Goal: Navigation & Orientation: Find specific page/section

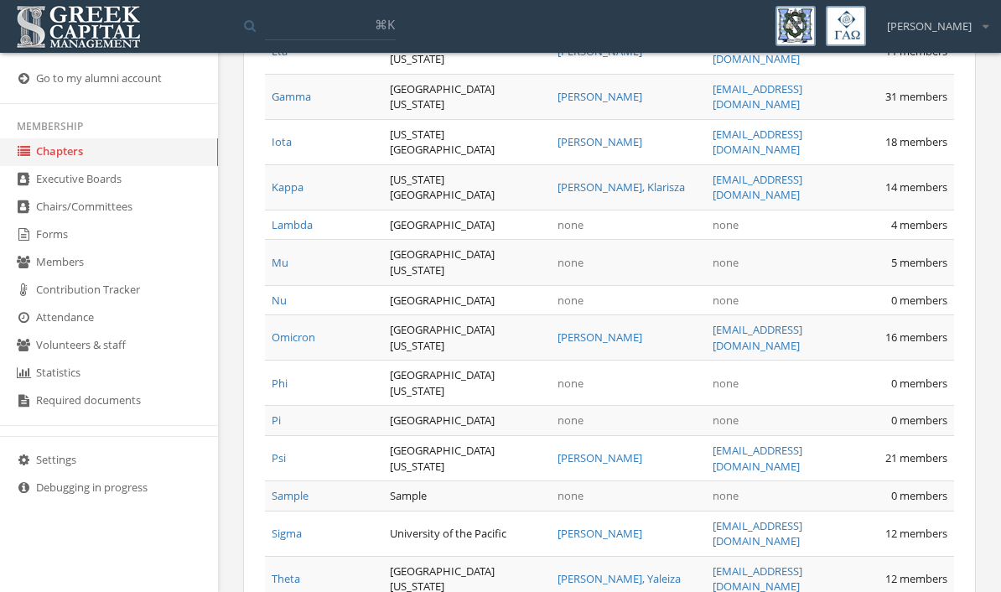
scroll to position [1246, 0]
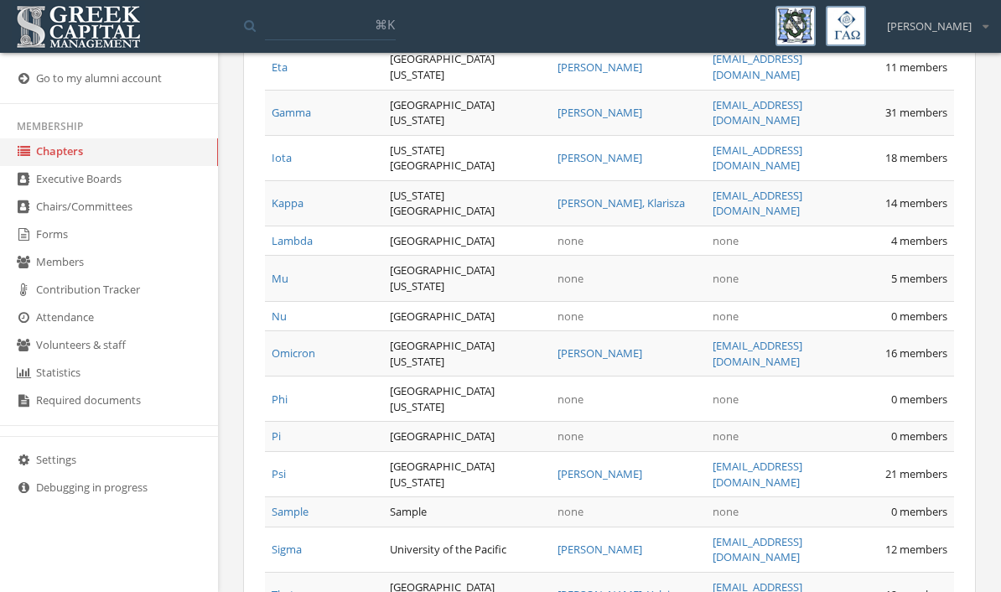
click at [296, 29] on link "Delta" at bounding box center [285, 21] width 26 height 15
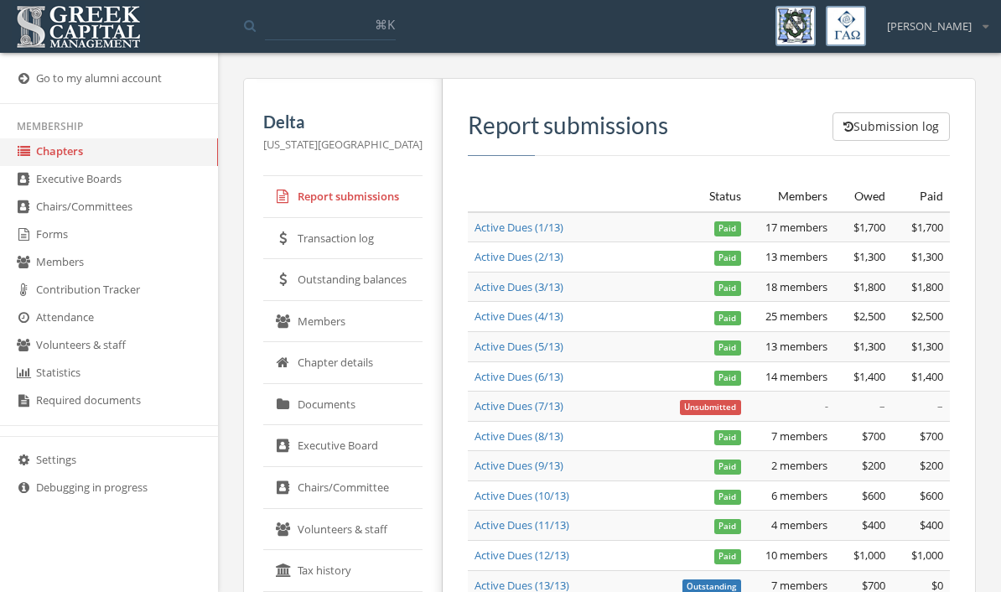
click at [376, 246] on link "Transaction log" at bounding box center [342, 239] width 159 height 42
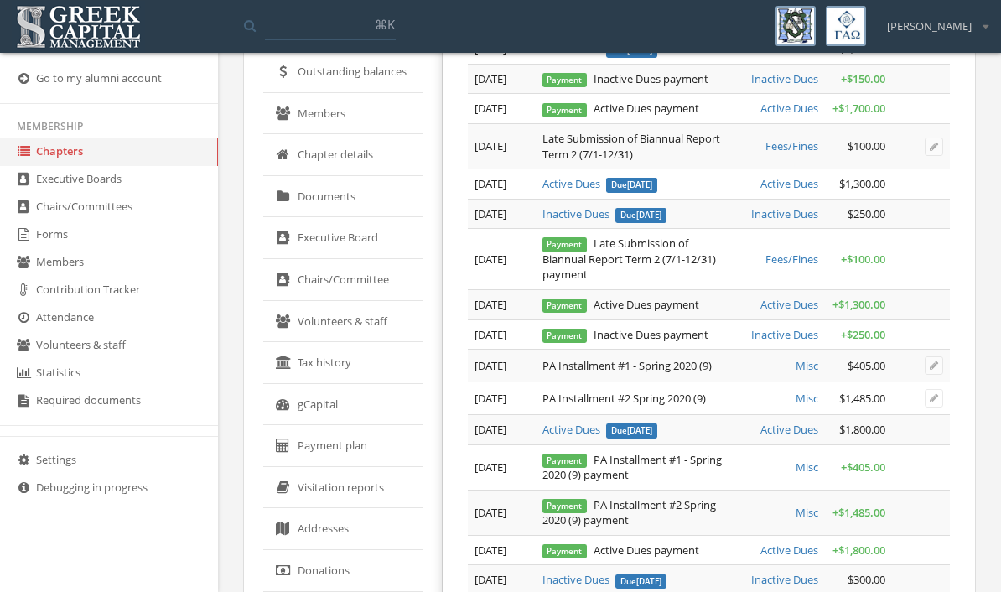
scroll to position [205, 0]
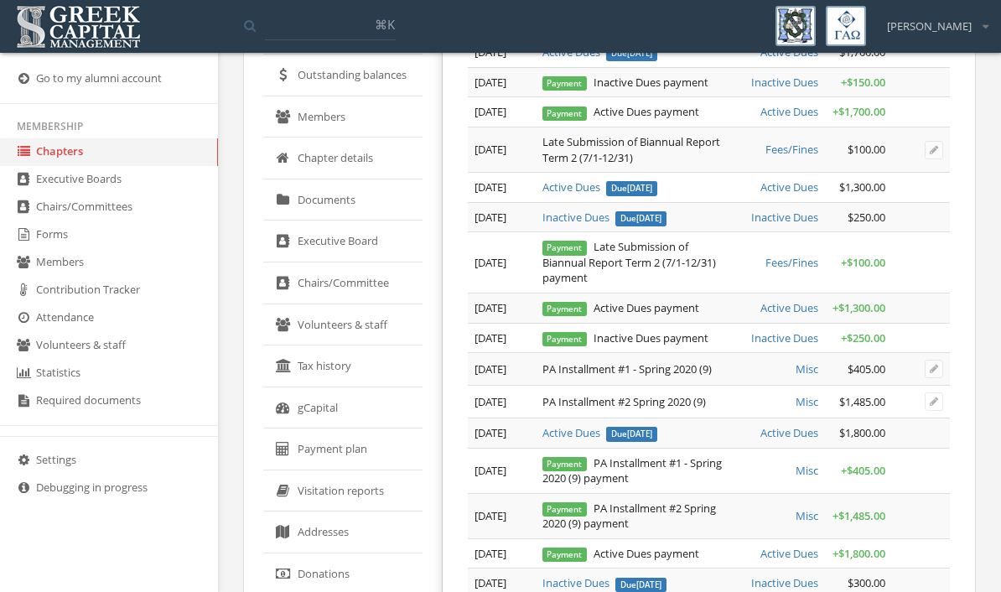
click at [345, 399] on link "gCapital" at bounding box center [342, 408] width 159 height 42
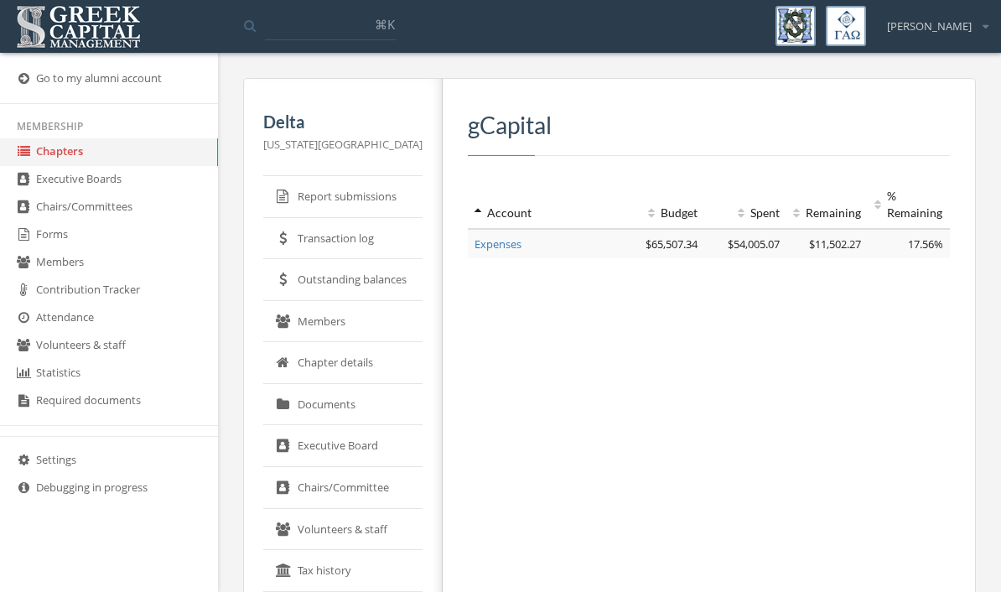
click at [372, 287] on link "Outstanding balances" at bounding box center [342, 280] width 159 height 42
